Goal: Task Accomplishment & Management: Use online tool/utility

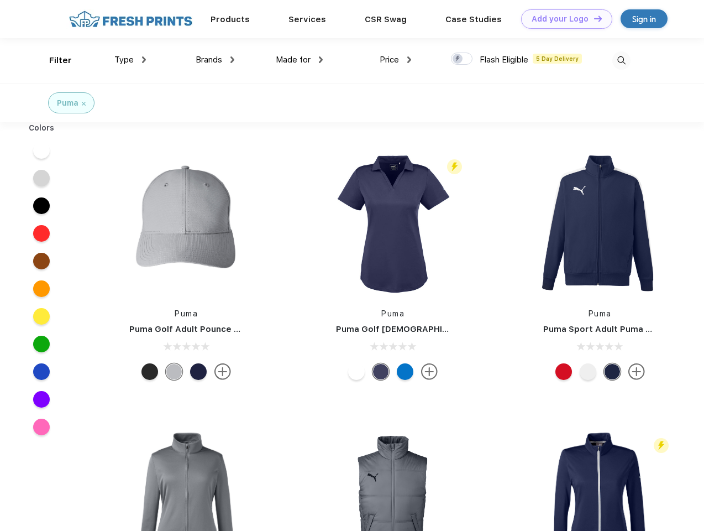
click at [563, 19] on link "Add your Logo Design Tool" at bounding box center [566, 18] width 91 height 19
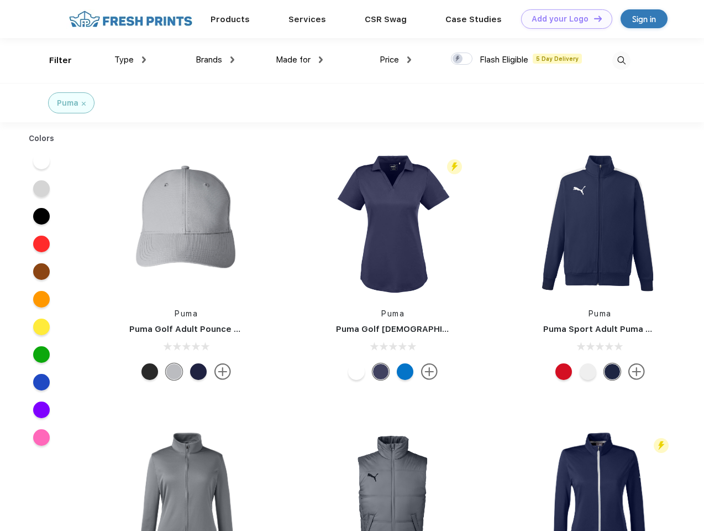
click at [0, 0] on div "Design Tool" at bounding box center [0, 0] width 0 height 0
click at [593, 18] on link "Add your Logo Design Tool" at bounding box center [566, 18] width 91 height 19
click at [53, 60] on div "Filter" at bounding box center [60, 60] width 23 height 13
click at [130, 60] on span "Type" at bounding box center [123, 60] width 19 height 10
click at [215, 60] on span "Brands" at bounding box center [209, 60] width 27 height 10
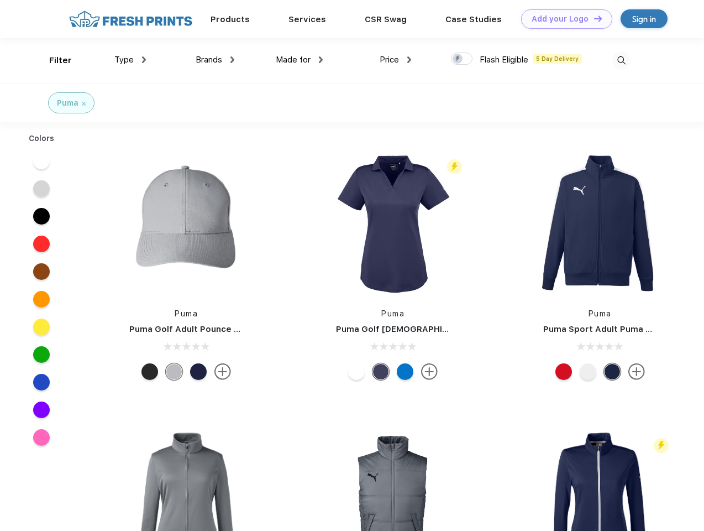
click at [300, 60] on span "Made for" at bounding box center [293, 60] width 35 height 10
click at [396, 60] on span "Price" at bounding box center [389, 60] width 19 height 10
click at [462, 59] on div at bounding box center [462, 59] width 22 height 12
click at [458, 59] on input "checkbox" at bounding box center [454, 55] width 7 height 7
click at [621, 60] on img at bounding box center [622, 60] width 18 height 18
